Goal: Task Accomplishment & Management: Manage account settings

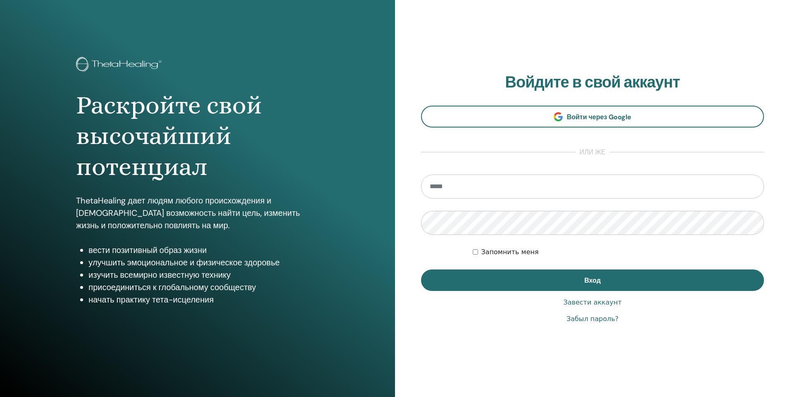
click at [474, 187] on input "email" at bounding box center [592, 187] width 343 height 24
type input "**********"
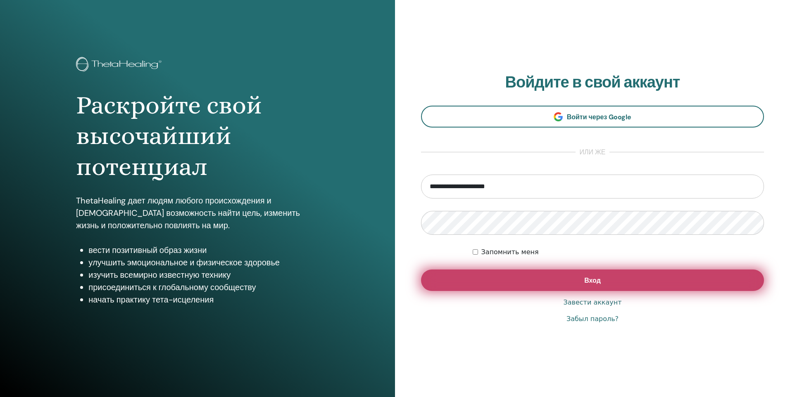
click at [565, 278] on button "Вход" at bounding box center [592, 280] width 343 height 21
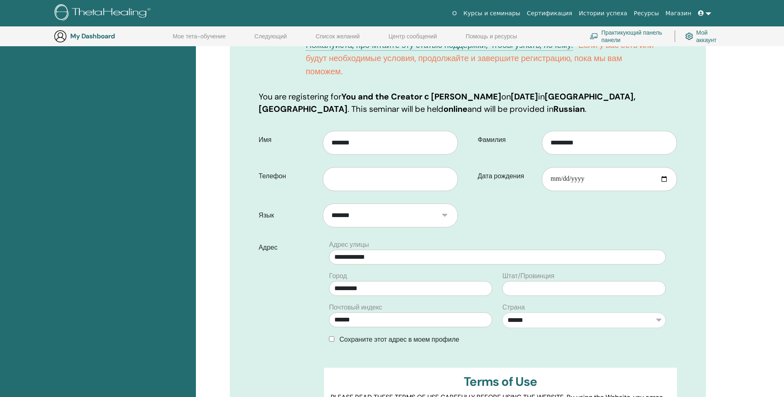
scroll to position [185, 0]
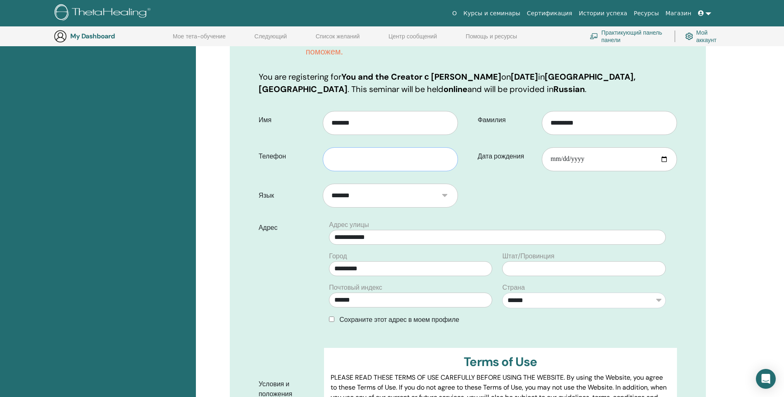
drag, startPoint x: 337, startPoint y: 160, endPoint x: 345, endPoint y: 162, distance: 8.4
click at [338, 160] on input "text" at bounding box center [390, 159] width 135 height 24
type input "**********"
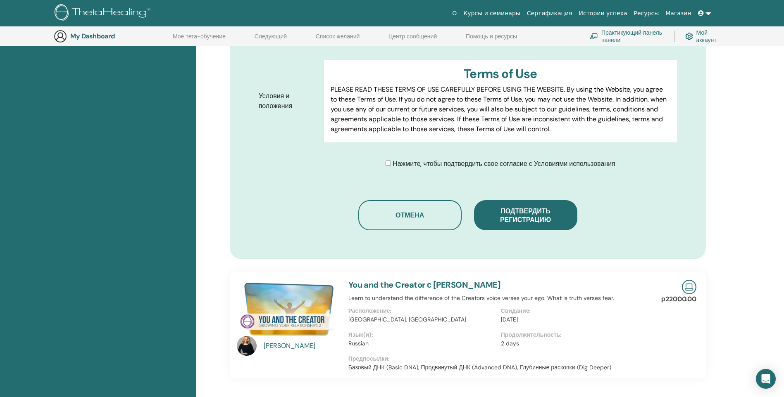
scroll to position [474, 0]
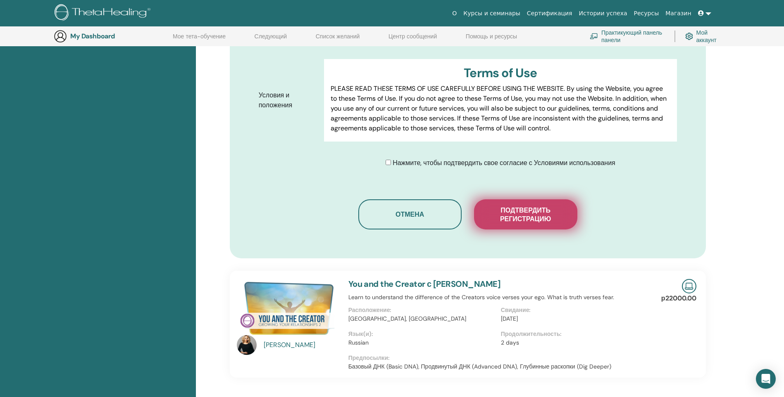
click at [520, 218] on span "Подтвердить регистрацию" at bounding box center [525, 214] width 83 height 17
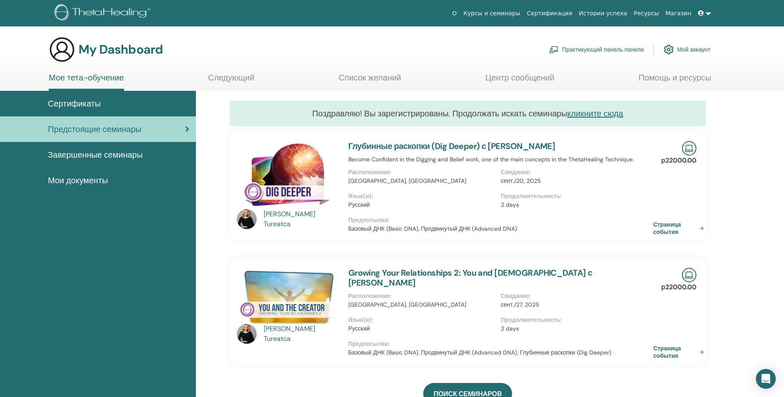
click at [70, 102] on span "Сертификаты" at bounding box center [74, 103] width 53 height 12
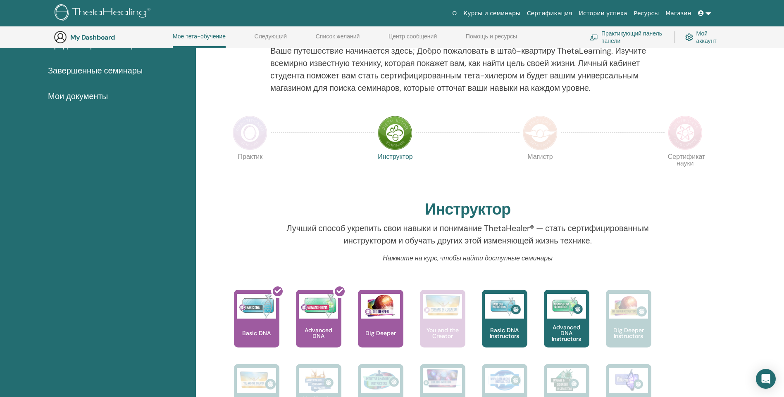
scroll to position [63, 0]
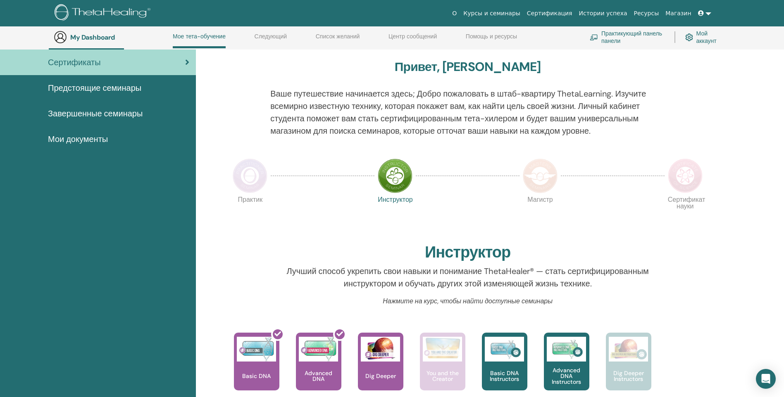
click at [542, 177] on img at bounding box center [540, 176] width 35 height 35
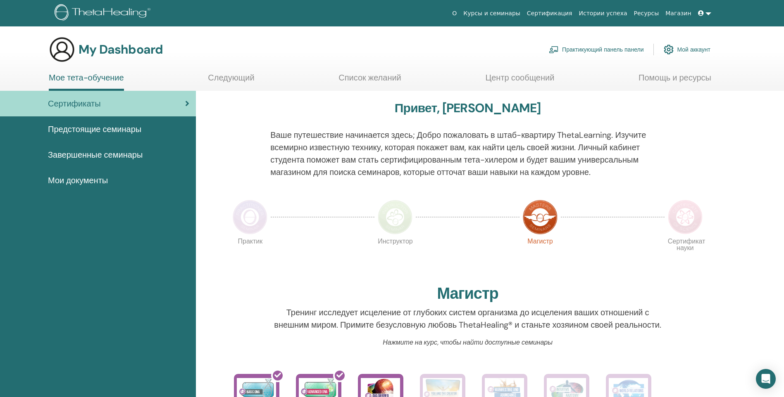
click at [685, 219] on img at bounding box center [685, 217] width 35 height 35
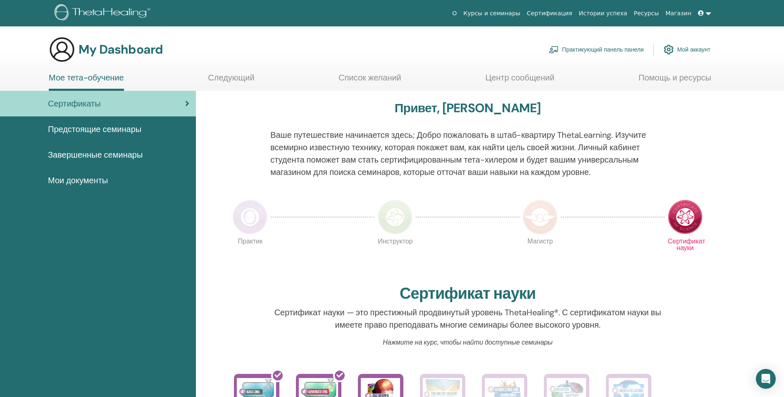
click at [100, 129] on span "Предстоящие семинары" at bounding box center [94, 129] width 93 height 12
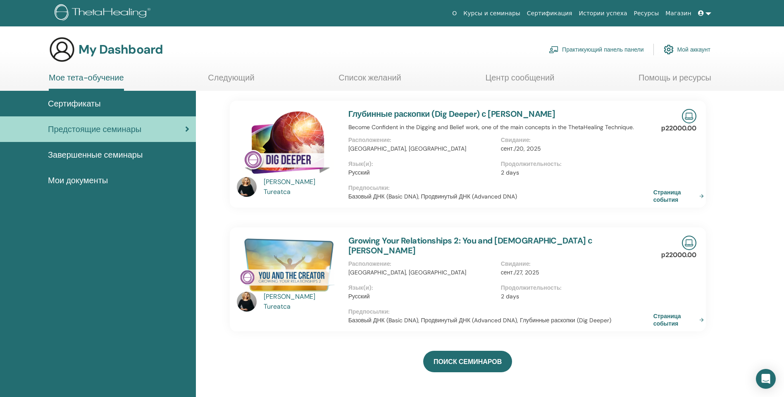
click at [90, 156] on span "Завершенные семинары" at bounding box center [95, 155] width 95 height 12
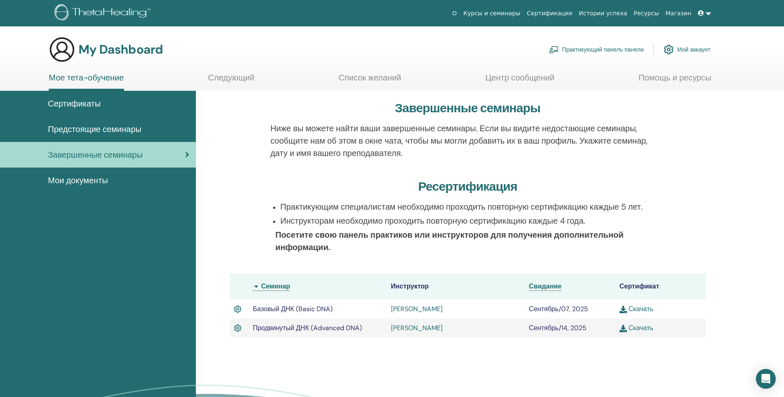
click at [71, 182] on span "Мои документы" at bounding box center [78, 180] width 60 height 12
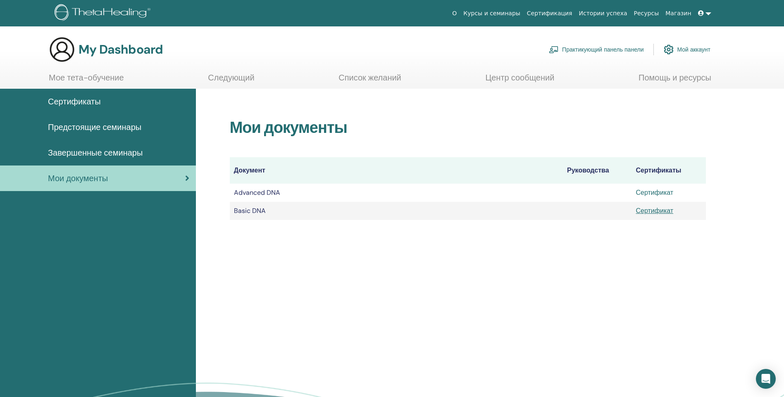
click at [662, 193] on link "Сертификат" at bounding box center [655, 192] width 38 height 9
click at [704, 11] on span at bounding box center [701, 13] width 7 height 7
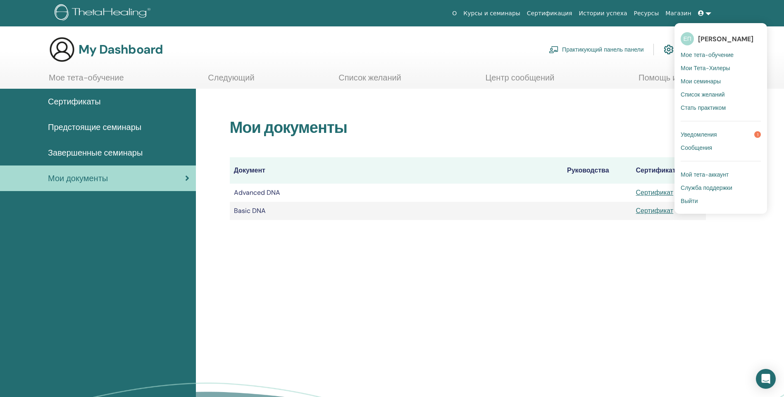
click at [705, 38] on span "[PERSON_NAME]" at bounding box center [725, 39] width 55 height 9
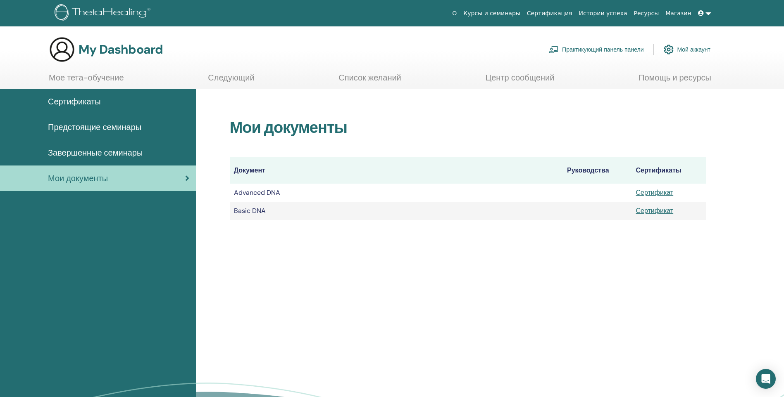
click at [693, 49] on link "Мой аккаунт" at bounding box center [686, 49] width 47 height 18
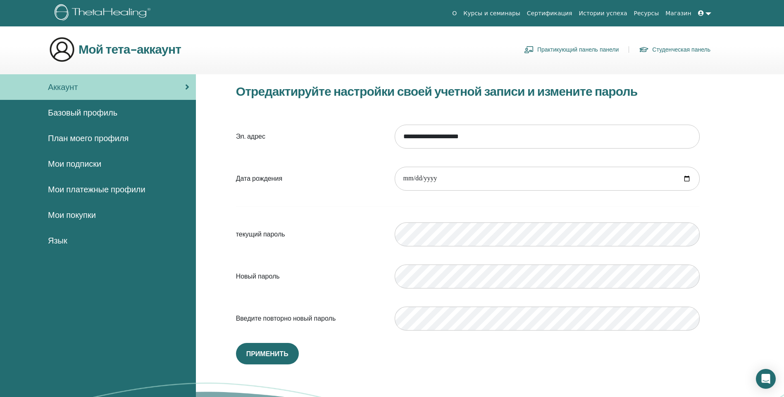
click at [82, 114] on span "Базовый профиль" at bounding box center [82, 113] width 69 height 12
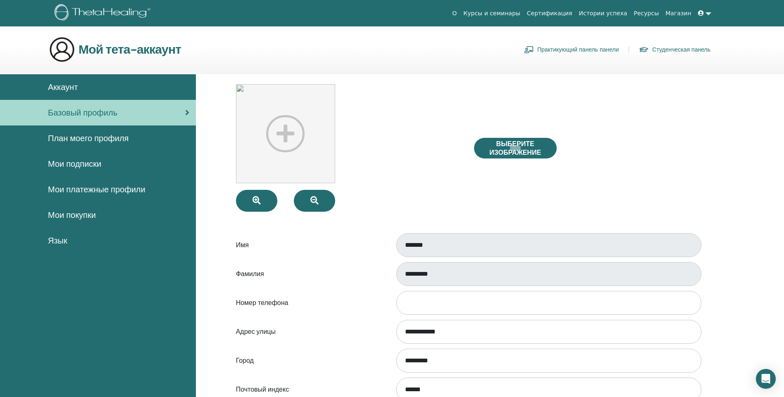
click at [98, 136] on span "План моего профиля" at bounding box center [88, 138] width 81 height 12
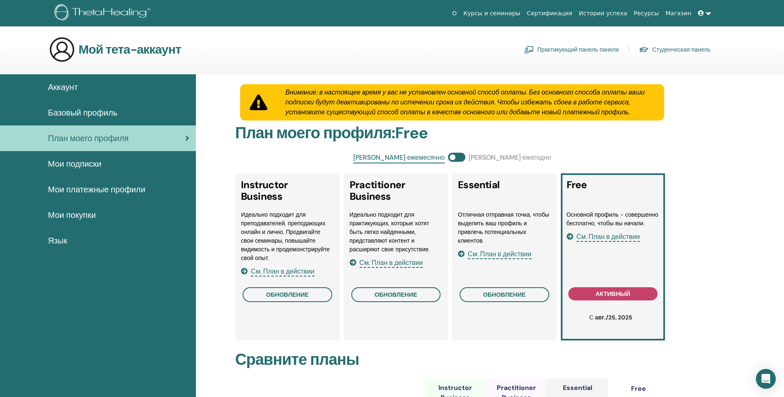
click at [77, 188] on span "Мои платежные профили" at bounding box center [96, 189] width 97 height 12
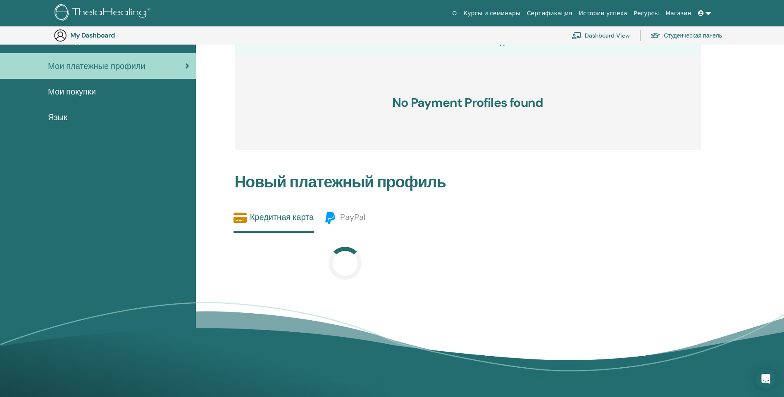
scroll to position [142, 0]
click at [74, 92] on span "Мои покупки" at bounding box center [72, 91] width 48 height 12
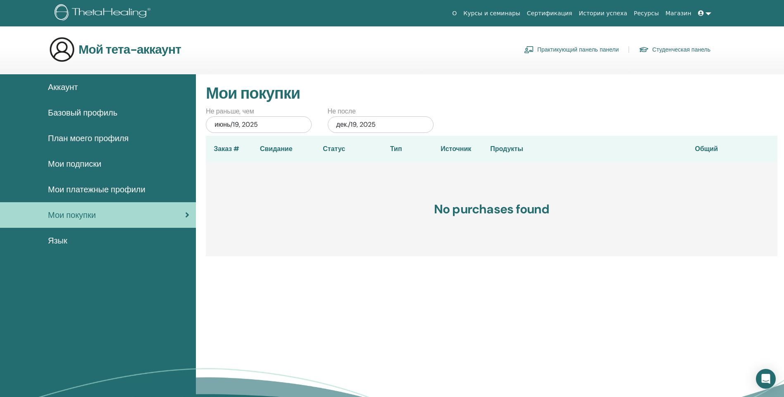
click at [66, 83] on span "Аккаунт" at bounding box center [63, 87] width 30 height 12
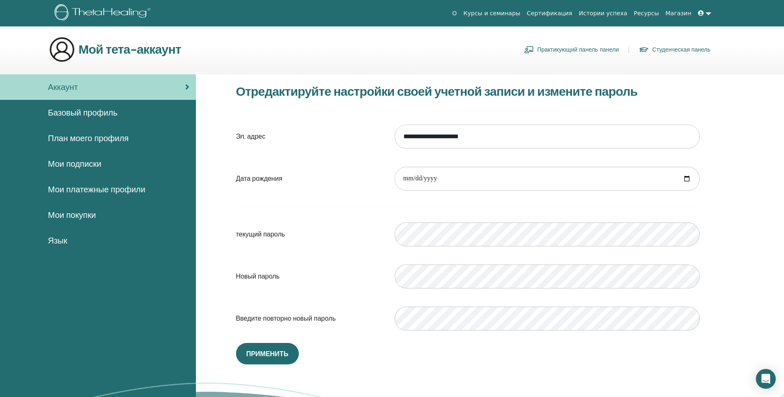
click at [83, 107] on span "Базовый профиль" at bounding box center [82, 113] width 69 height 12
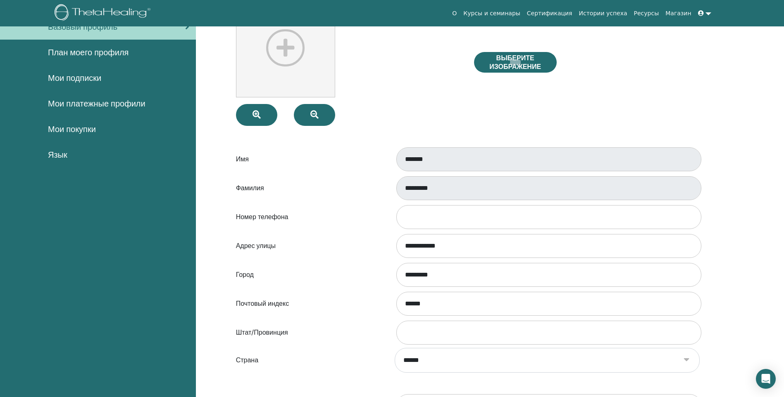
scroll to position [101, 0]
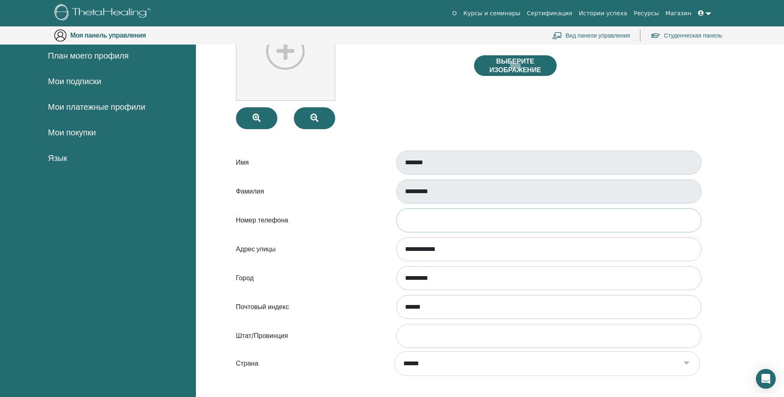
click at [404, 218] on input "Номер телефона" at bounding box center [548, 221] width 305 height 24
type input "**********"
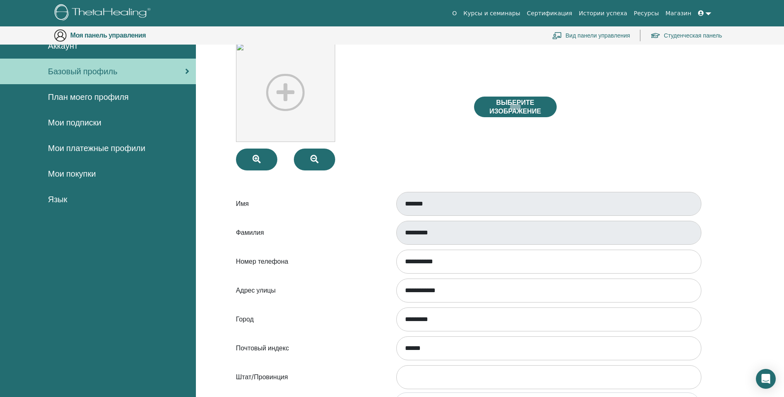
drag, startPoint x: 449, startPoint y: 231, endPoint x: 394, endPoint y: 169, distance: 83.4
click at [401, 171] on form "**********" at bounding box center [467, 268] width 463 height 451
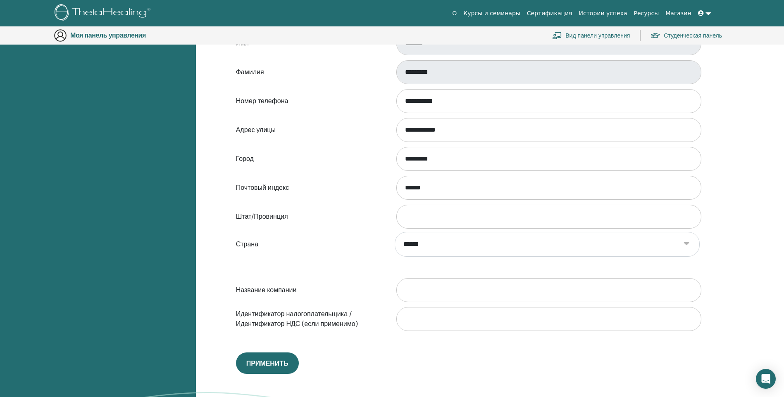
scroll to position [349, 0]
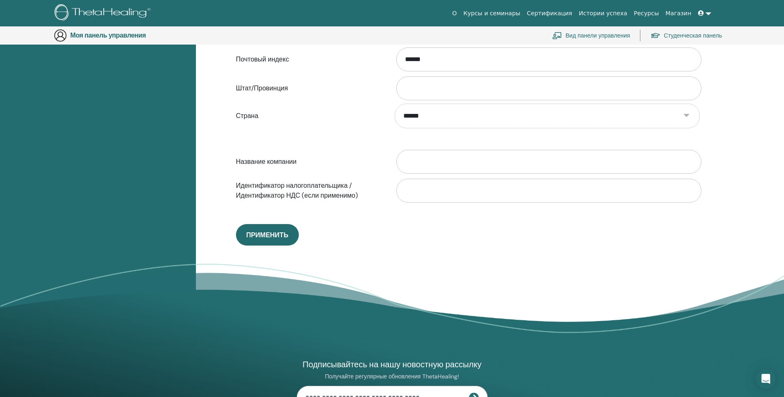
drag, startPoint x: 258, startPoint y: 234, endPoint x: 257, endPoint y: 248, distance: 14.1
click at [258, 233] on span "Применить" at bounding box center [267, 235] width 42 height 9
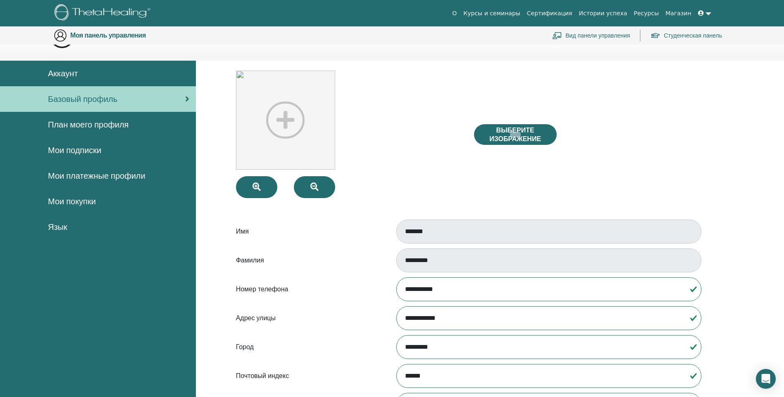
scroll to position [0, 0]
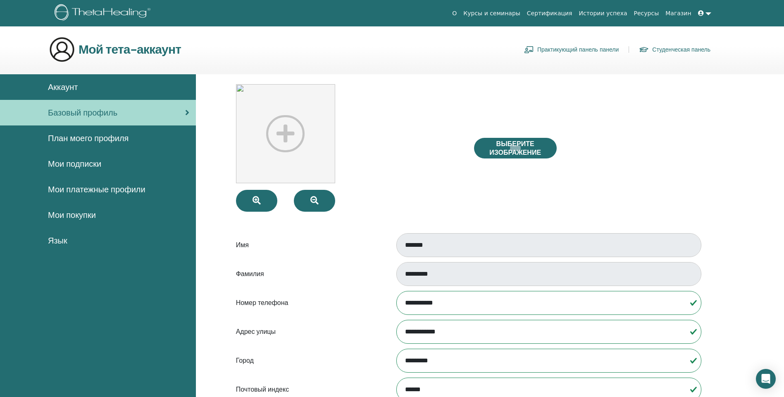
click at [707, 12] on link at bounding box center [704, 13] width 20 height 15
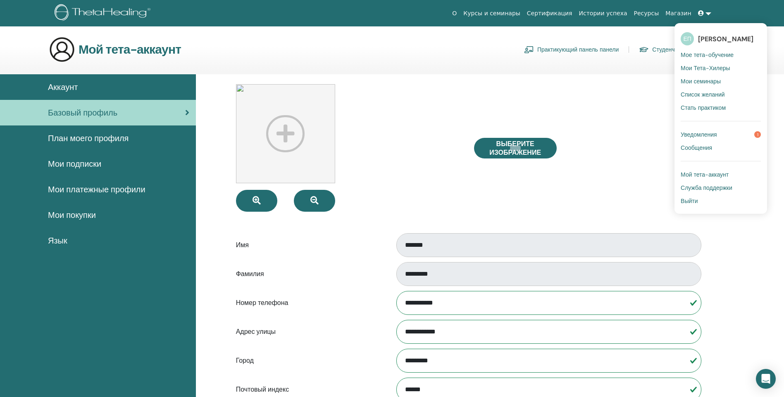
click at [709, 39] on span "[PERSON_NAME]" at bounding box center [725, 39] width 55 height 9
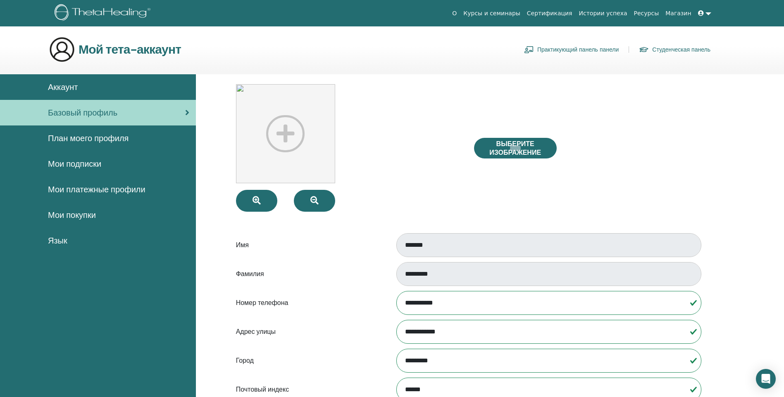
click at [69, 138] on span "План моего профиля" at bounding box center [88, 138] width 81 height 12
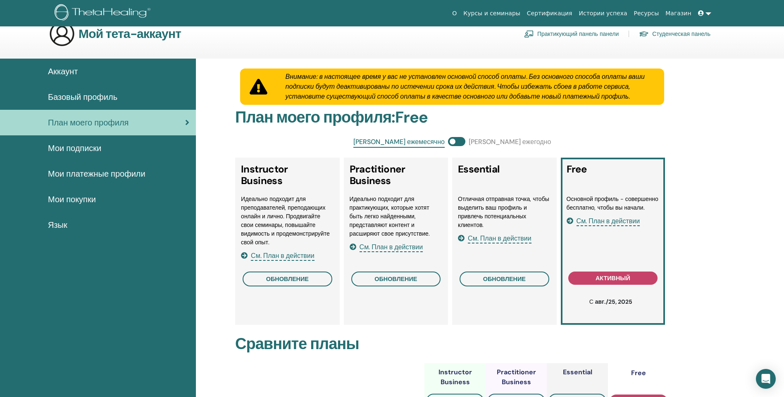
scroll to position [41, 0]
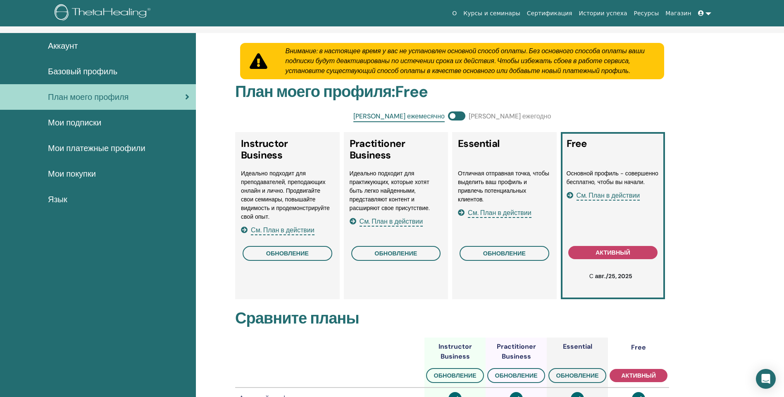
click at [603, 198] on span "См. План в действии" at bounding box center [608, 196] width 64 height 10
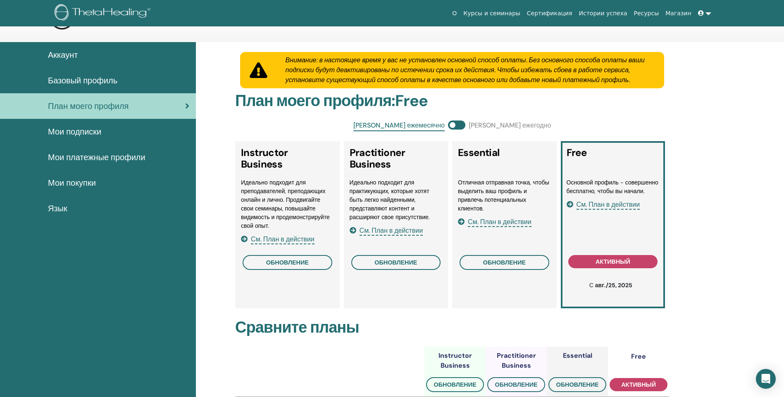
scroll to position [0, 0]
